Goal: Task Accomplishment & Management: Use online tool/utility

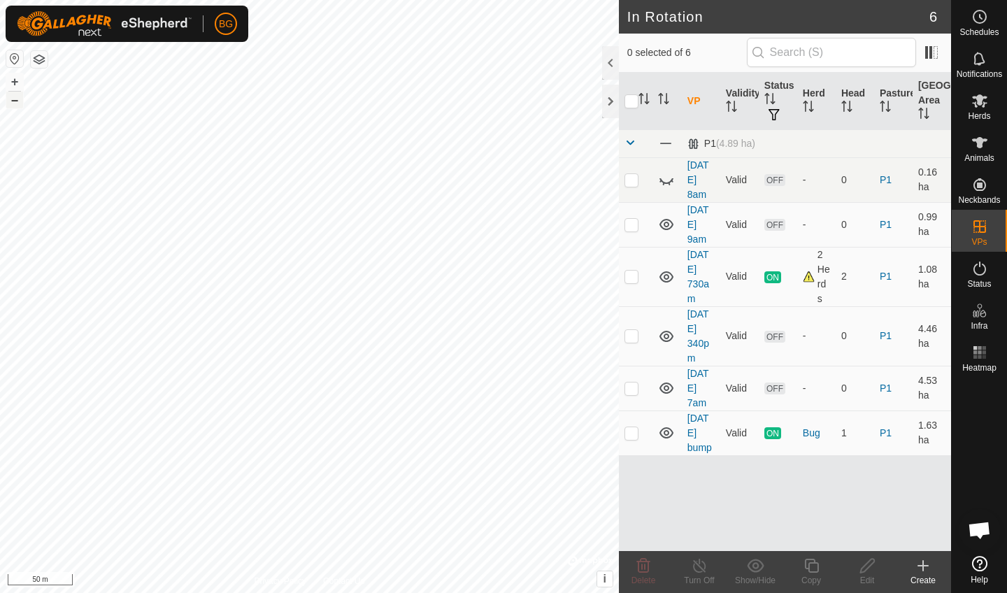
click at [15, 104] on button "–" at bounding box center [14, 100] width 17 height 17
click at [922, 571] on icon at bounding box center [923, 566] width 17 height 17
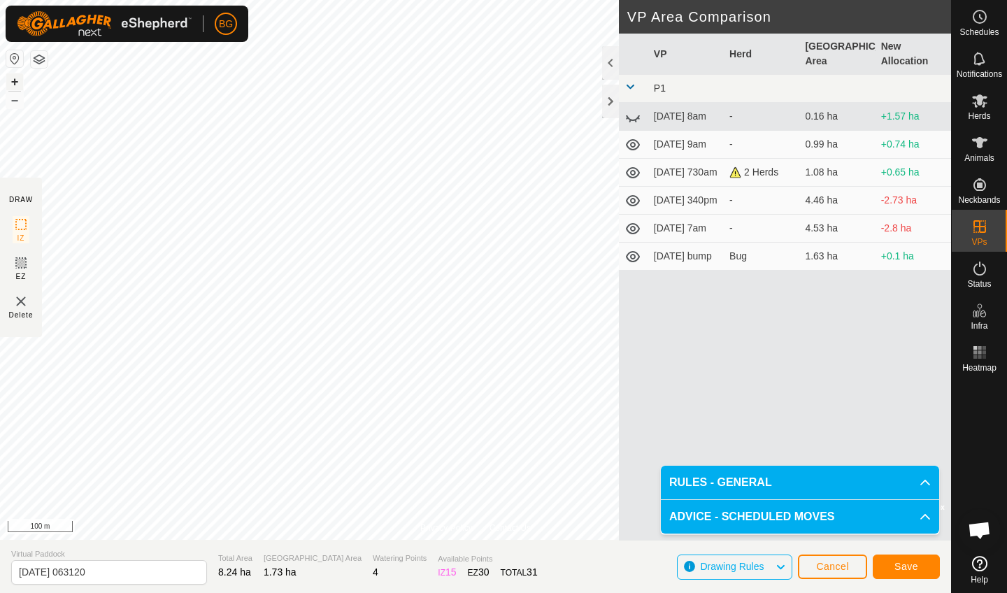
click at [13, 84] on button "+" at bounding box center [14, 81] width 17 height 17
click at [905, 569] on span "Save" at bounding box center [907, 566] width 24 height 11
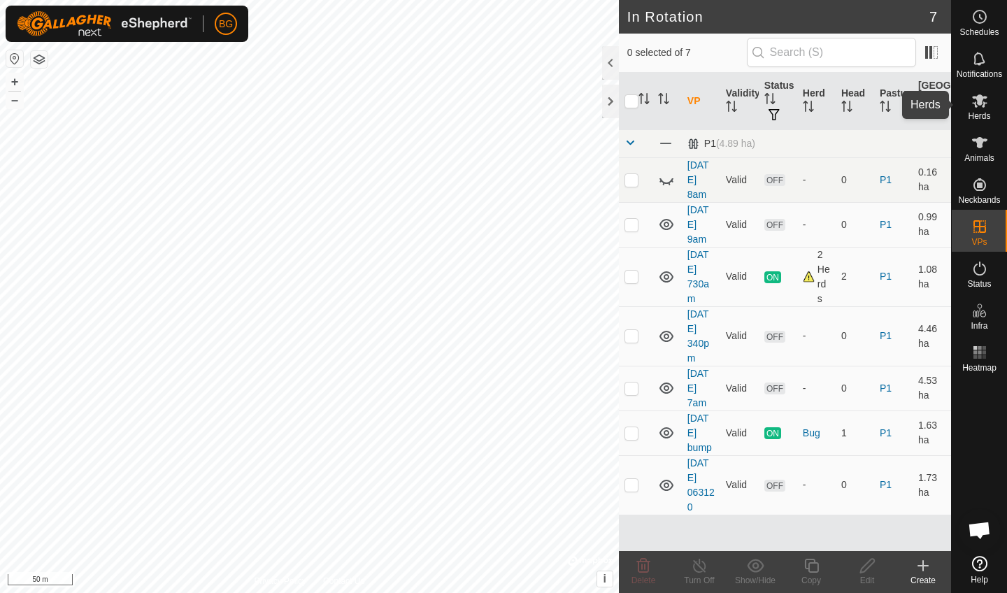
click at [981, 113] on span "Herds" at bounding box center [979, 116] width 22 height 8
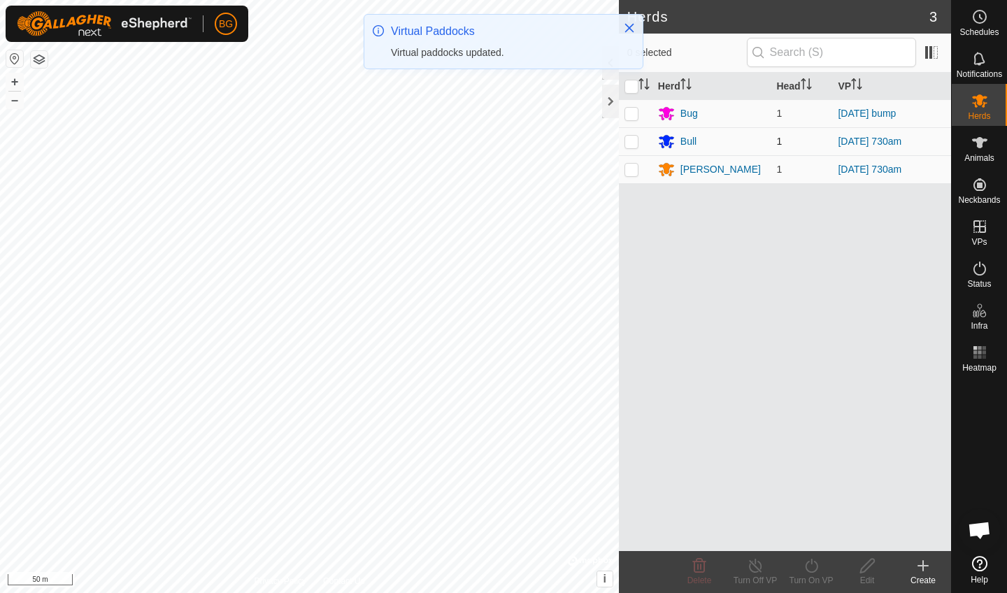
click at [633, 141] on p-checkbox at bounding box center [632, 141] width 14 height 11
checkbox input "true"
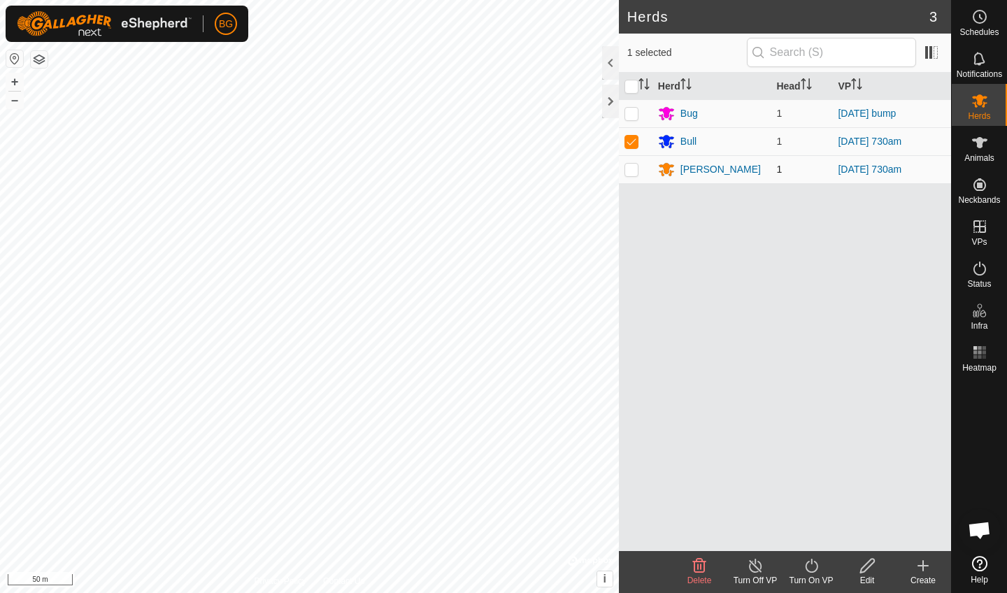
click at [631, 168] on p-checkbox at bounding box center [632, 169] width 14 height 11
checkbox input "true"
click at [812, 569] on icon at bounding box center [811, 566] width 17 height 17
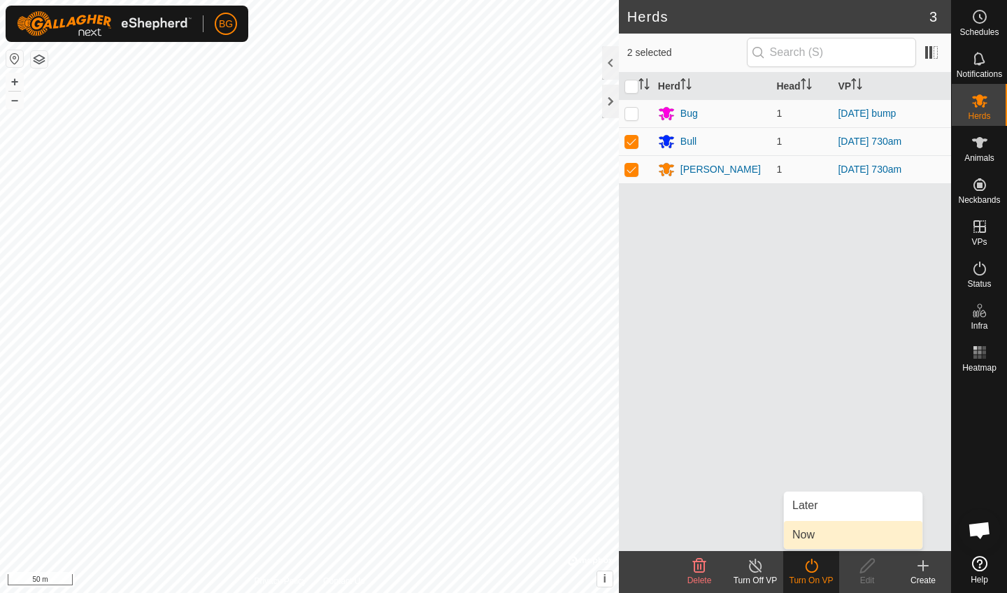
click at [805, 536] on link "Now" at bounding box center [853, 535] width 139 height 28
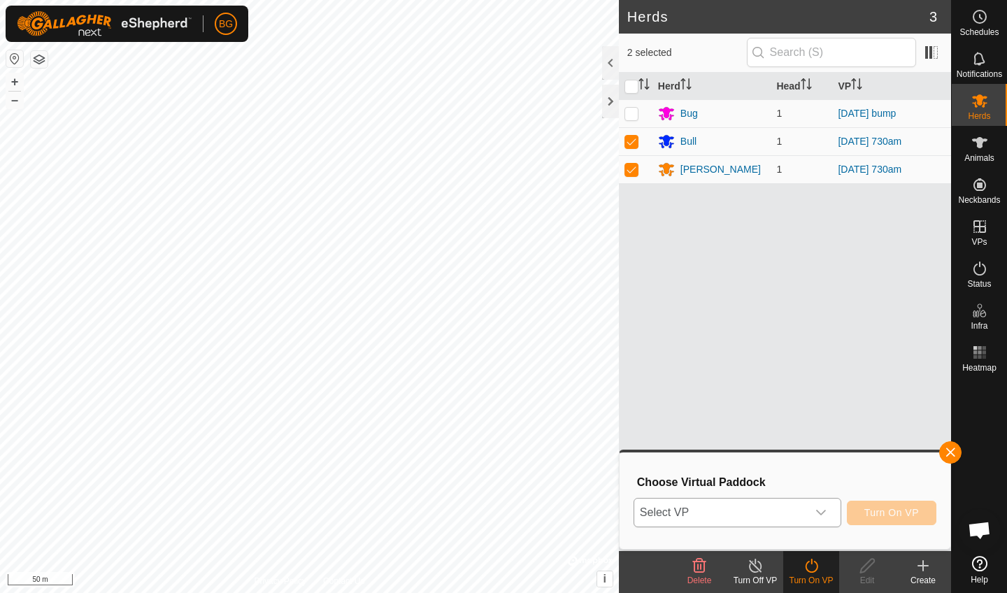
click at [807, 512] on div "dropdown trigger" at bounding box center [821, 513] width 28 height 28
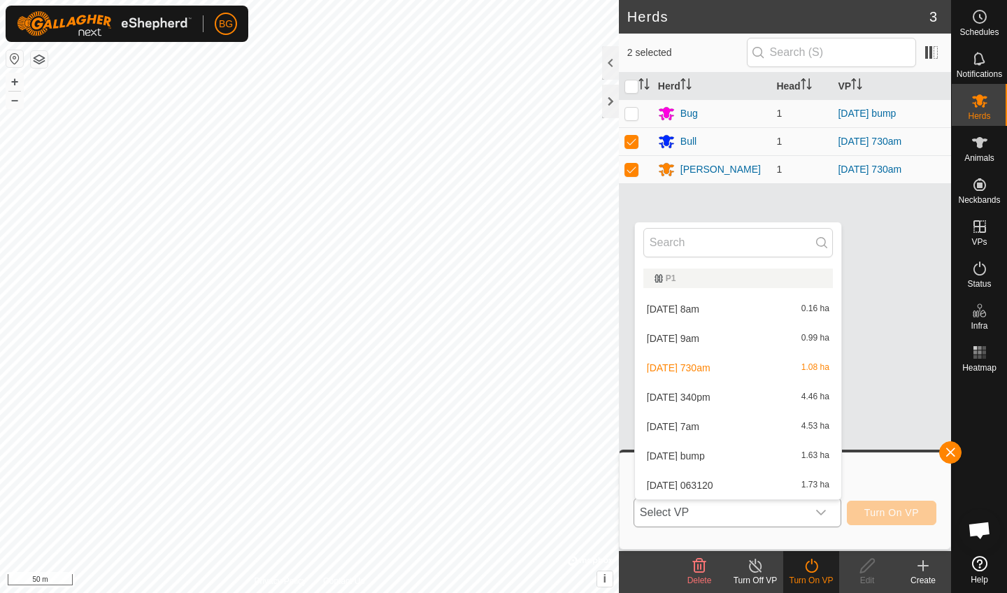
click at [709, 484] on li "[DATE] 063120 1.73 ha" at bounding box center [738, 486] width 206 height 28
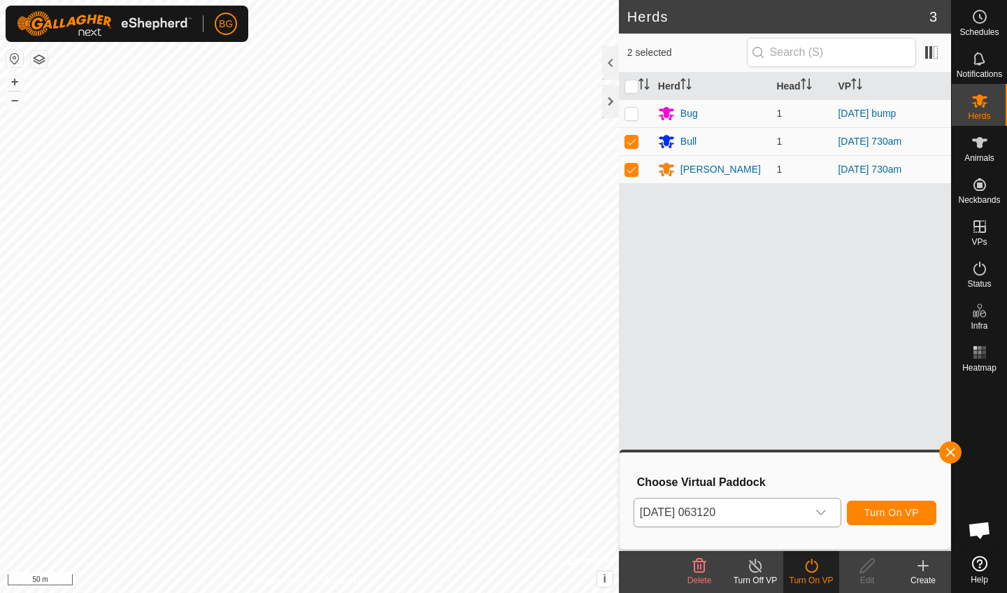
click at [872, 510] on span "Turn On VP" at bounding box center [892, 512] width 55 height 11
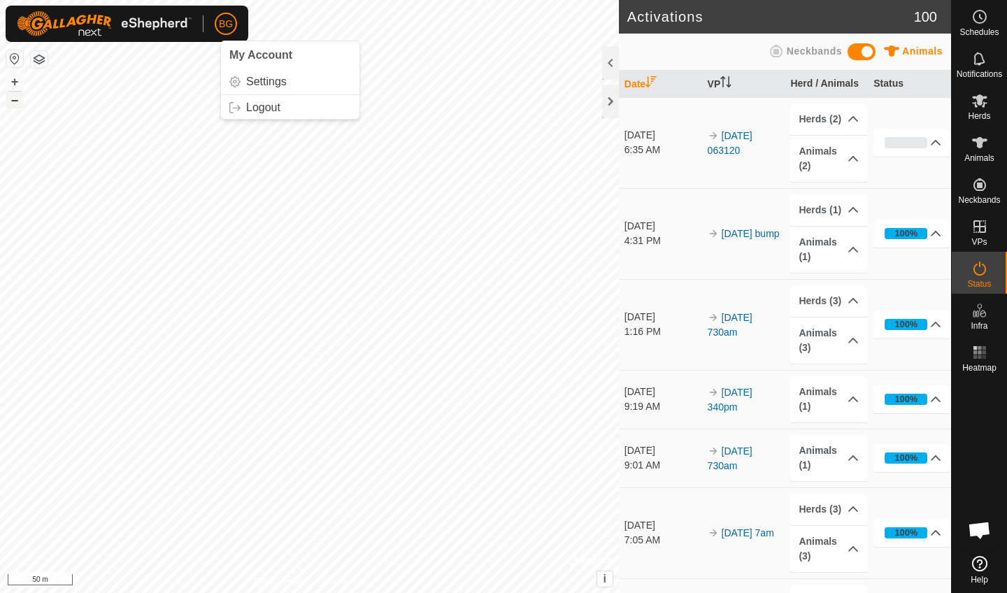
click at [11, 101] on button "–" at bounding box center [14, 100] width 17 height 17
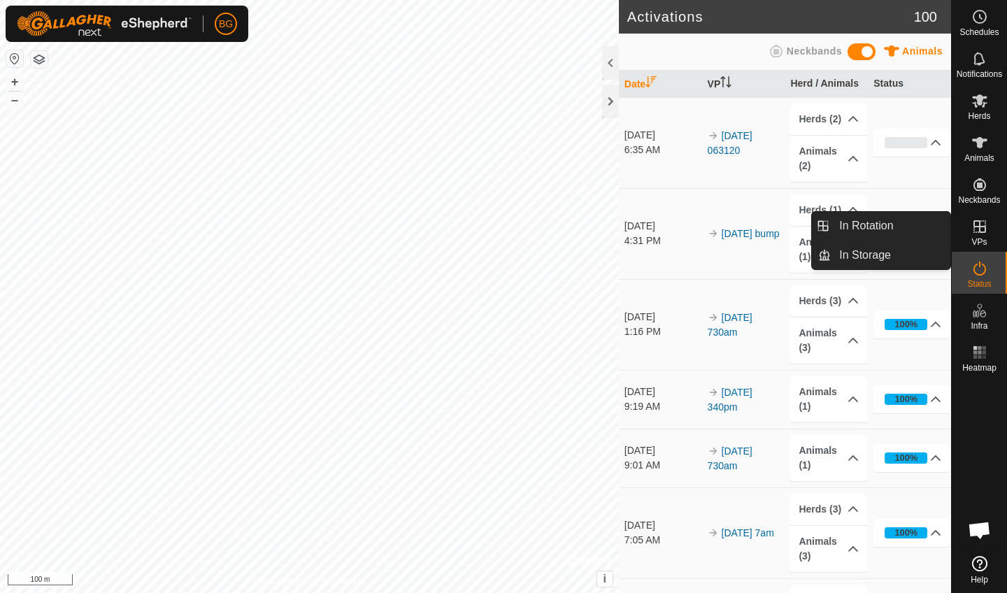
click at [977, 241] on span "VPs" at bounding box center [979, 242] width 15 height 8
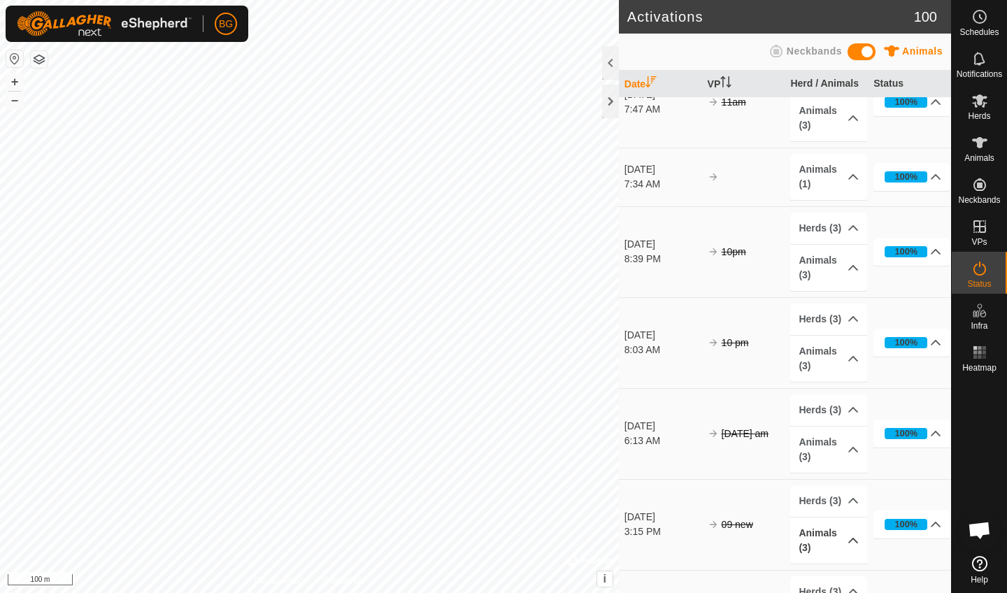
scroll to position [5140, 0]
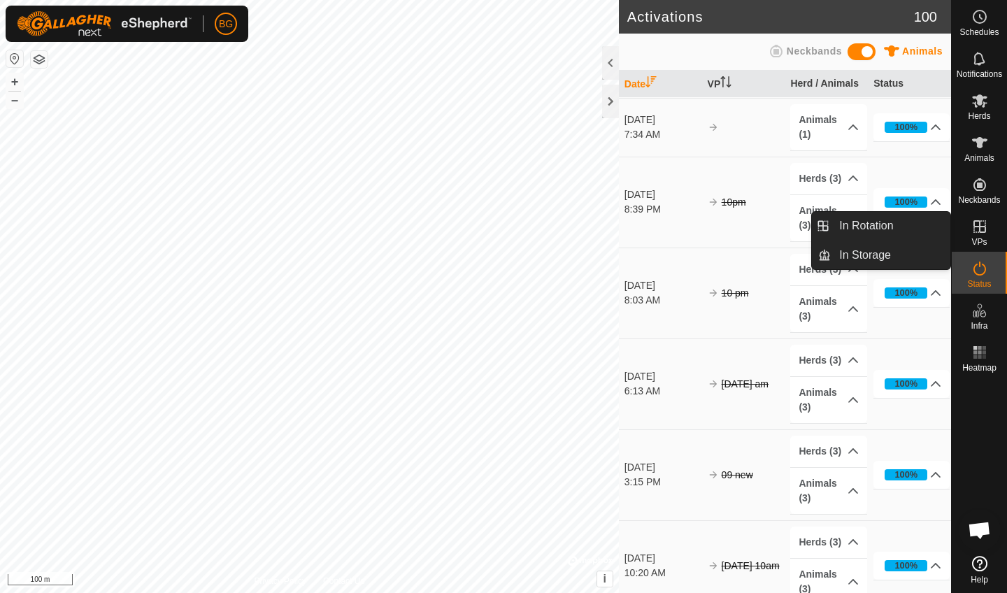
click at [980, 233] on icon at bounding box center [980, 226] width 17 height 17
click at [871, 228] on link "In Rotation" at bounding box center [891, 226] width 120 height 28
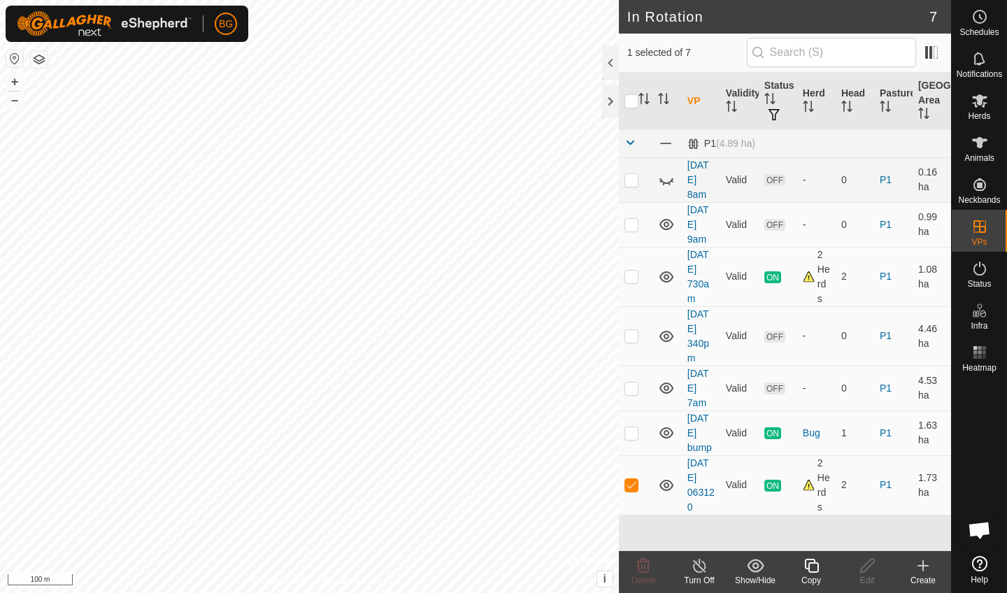
click at [920, 572] on icon at bounding box center [923, 566] width 17 height 17
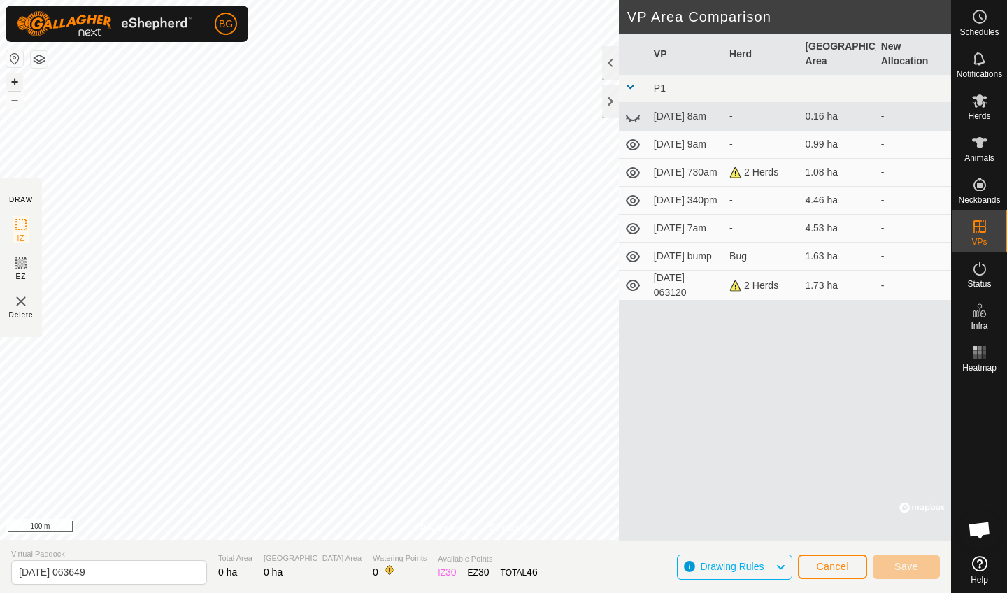
click at [16, 85] on button "+" at bounding box center [14, 81] width 17 height 17
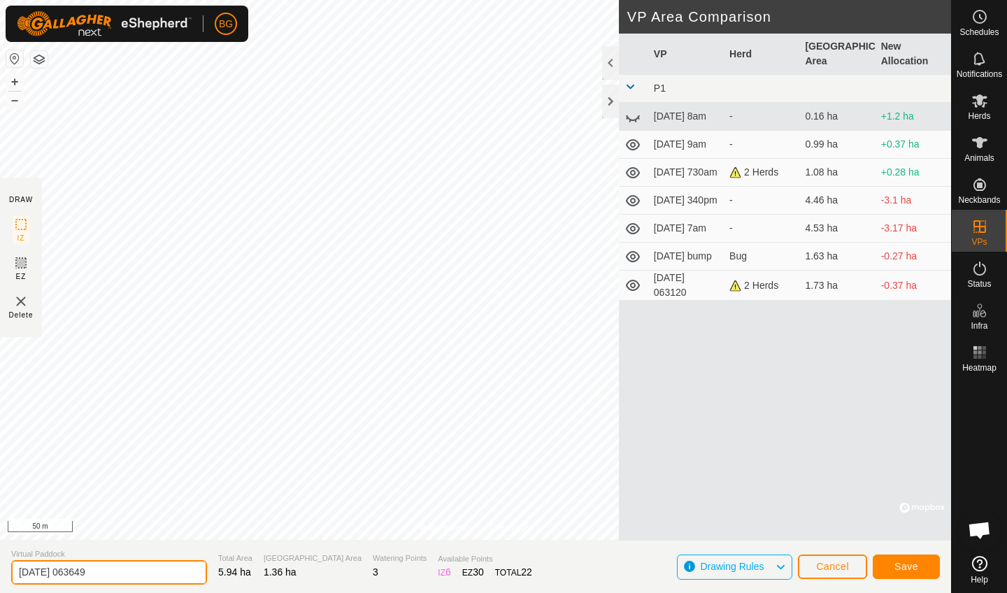
click at [111, 566] on input "[DATE] 063649" at bounding box center [109, 572] width 196 height 24
type input "[DATE] lane"
click at [890, 561] on button "Save" at bounding box center [906, 567] width 67 height 24
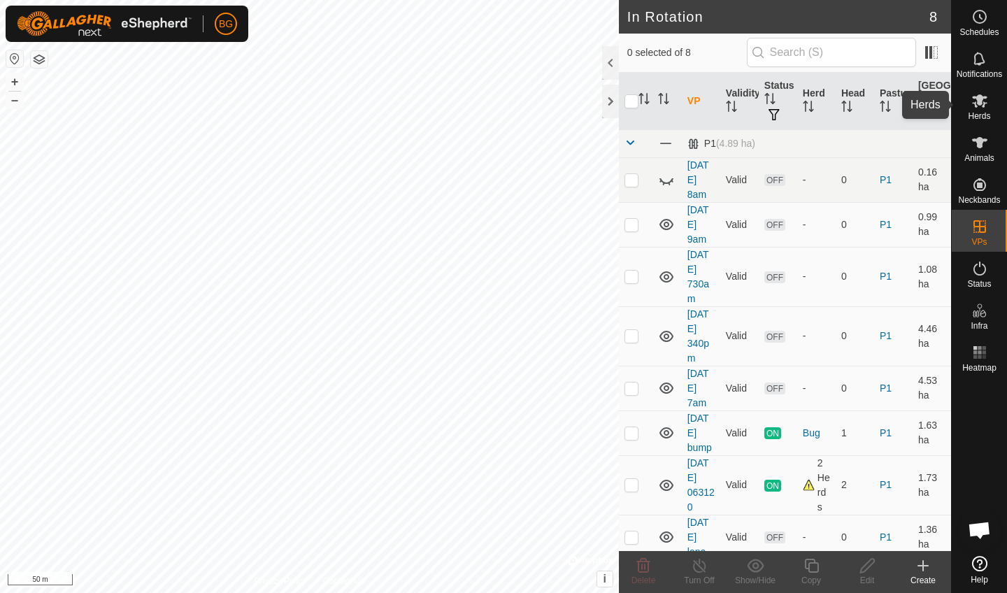
click at [977, 103] on icon at bounding box center [980, 100] width 17 height 17
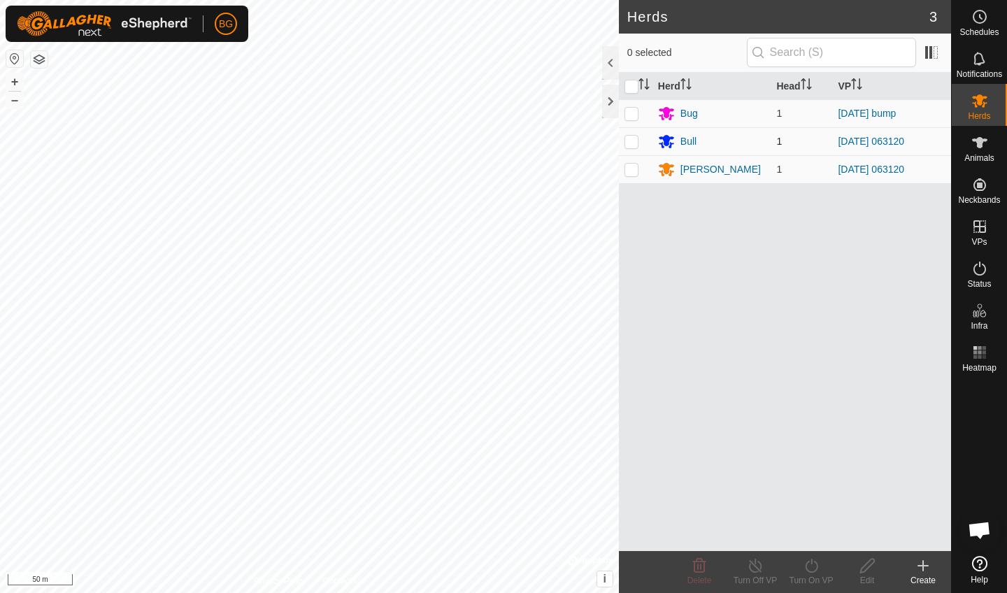
click at [633, 142] on p-checkbox at bounding box center [632, 141] width 14 height 11
checkbox input "true"
click at [634, 171] on p-checkbox at bounding box center [632, 169] width 14 height 11
checkbox input "true"
click at [806, 580] on div "Turn On VP" at bounding box center [812, 580] width 56 height 13
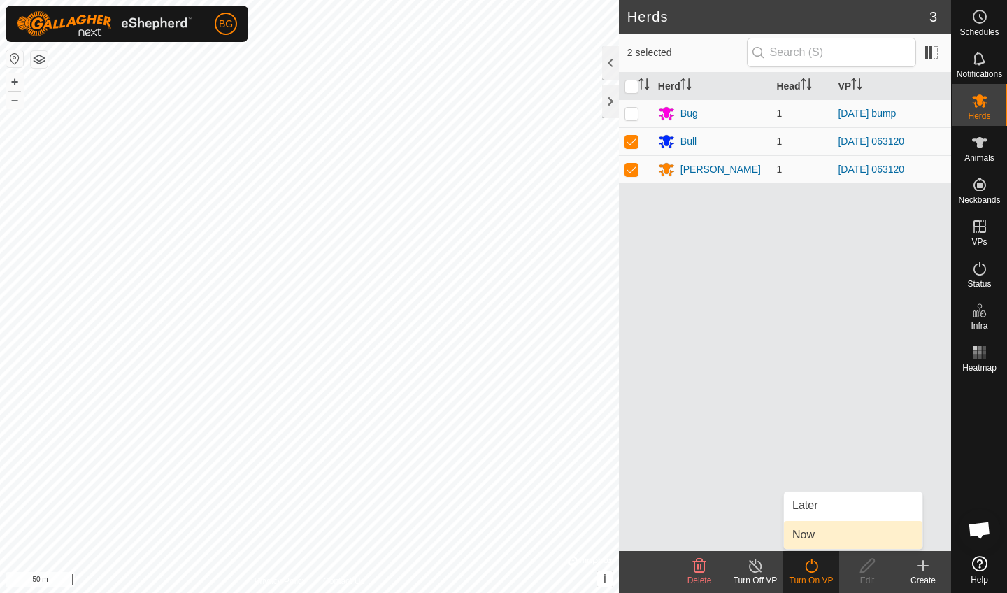
click at [808, 541] on link "Now" at bounding box center [853, 535] width 139 height 28
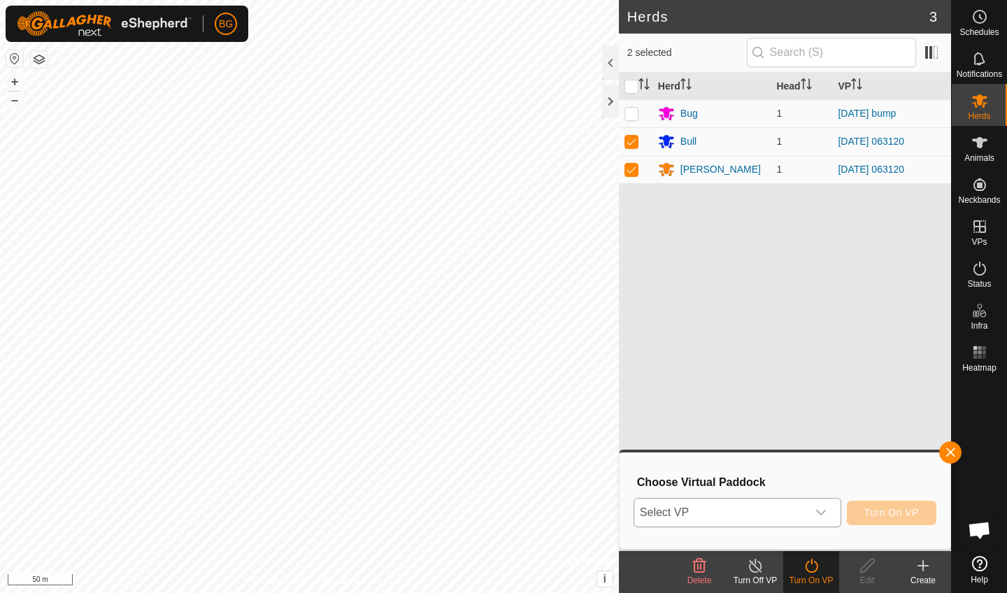
click at [820, 509] on icon "dropdown trigger" at bounding box center [821, 512] width 11 height 11
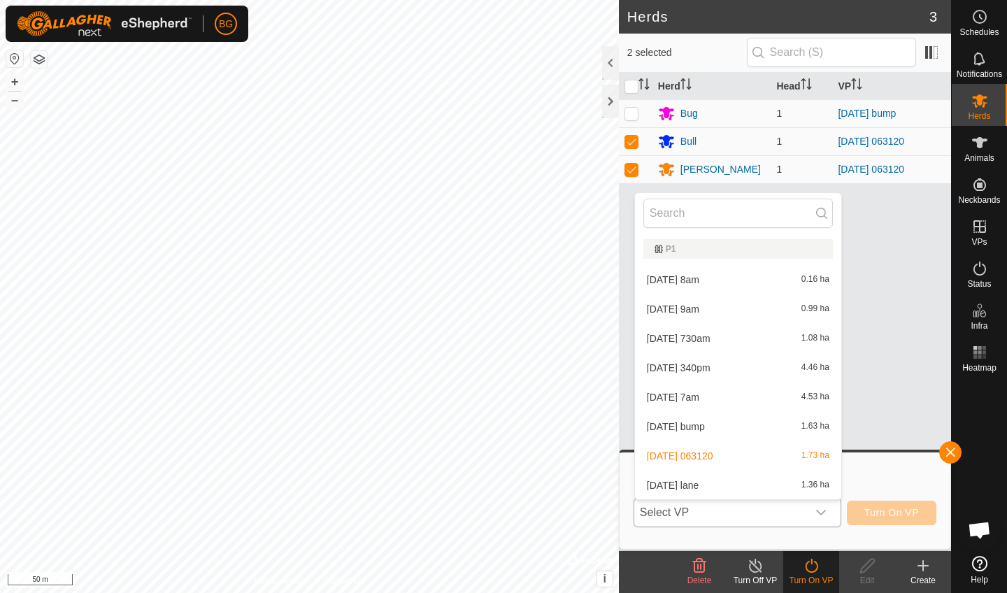
click at [744, 482] on li "[DATE] lane 1.36 ha" at bounding box center [738, 486] width 206 height 28
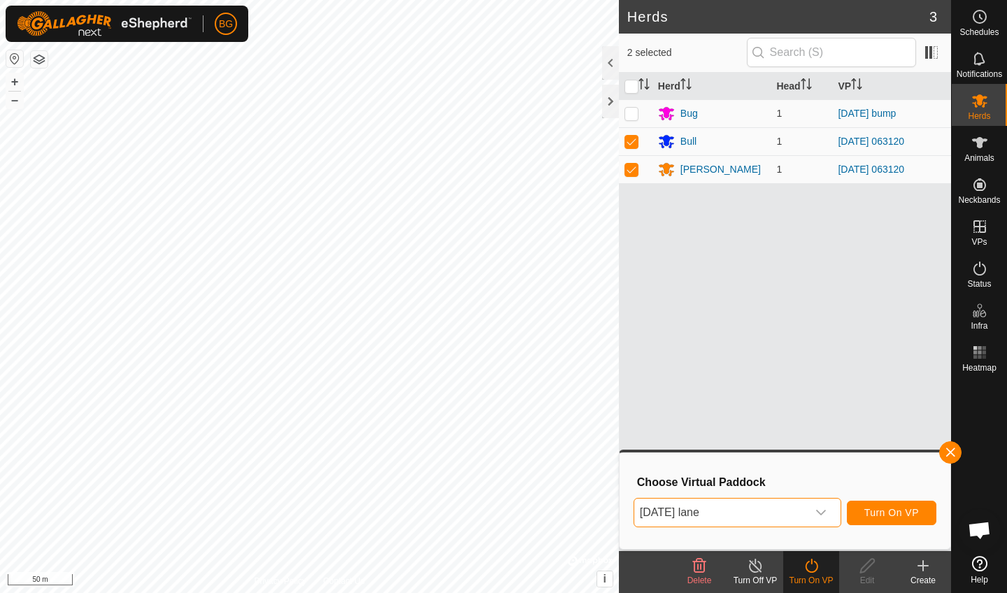
click at [879, 510] on span "Turn On VP" at bounding box center [892, 512] width 55 height 11
